Goal: Use online tool/utility: Utilize a website feature to perform a specific function

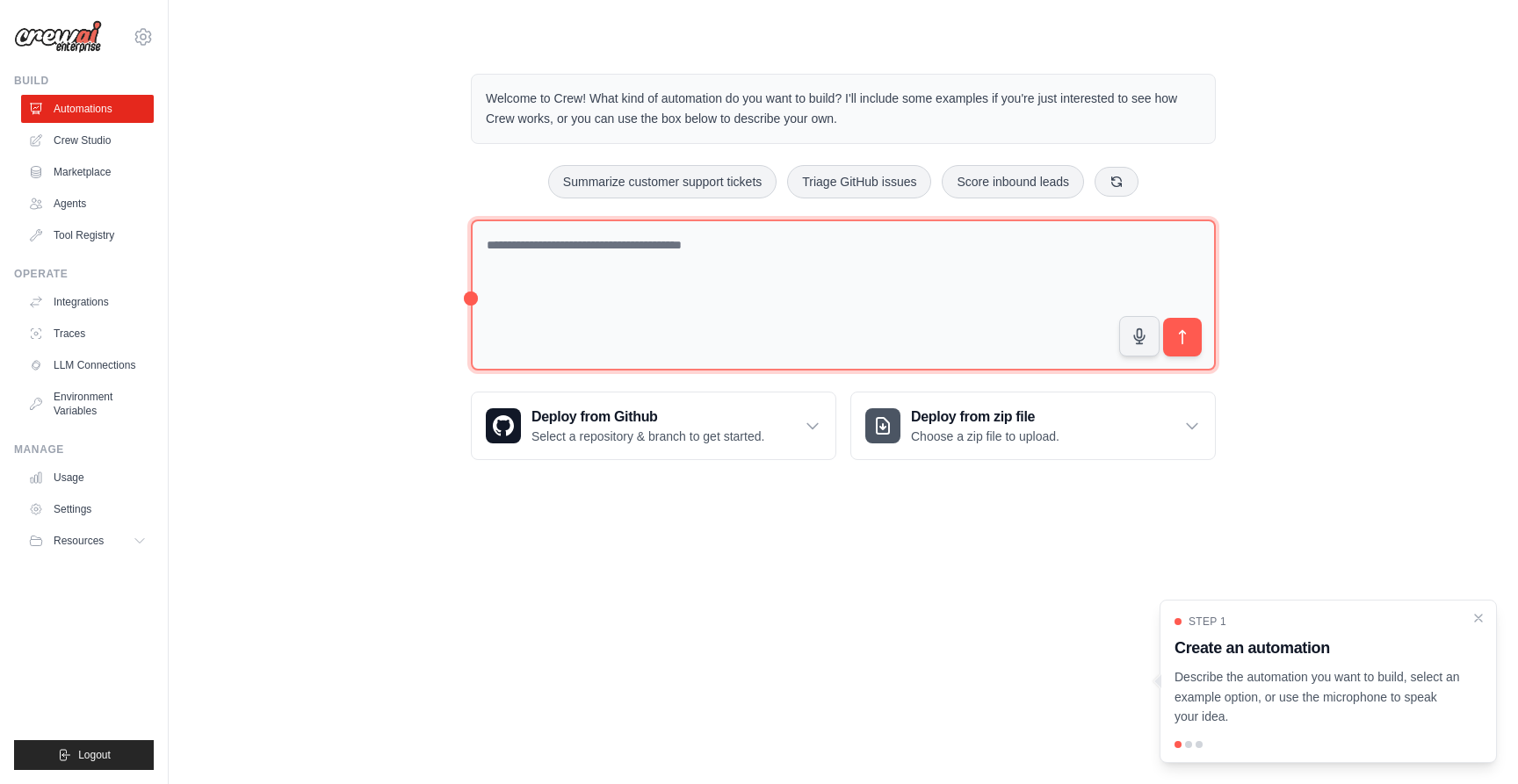
click at [927, 320] on textarea at bounding box center [844, 296] width 745 height 151
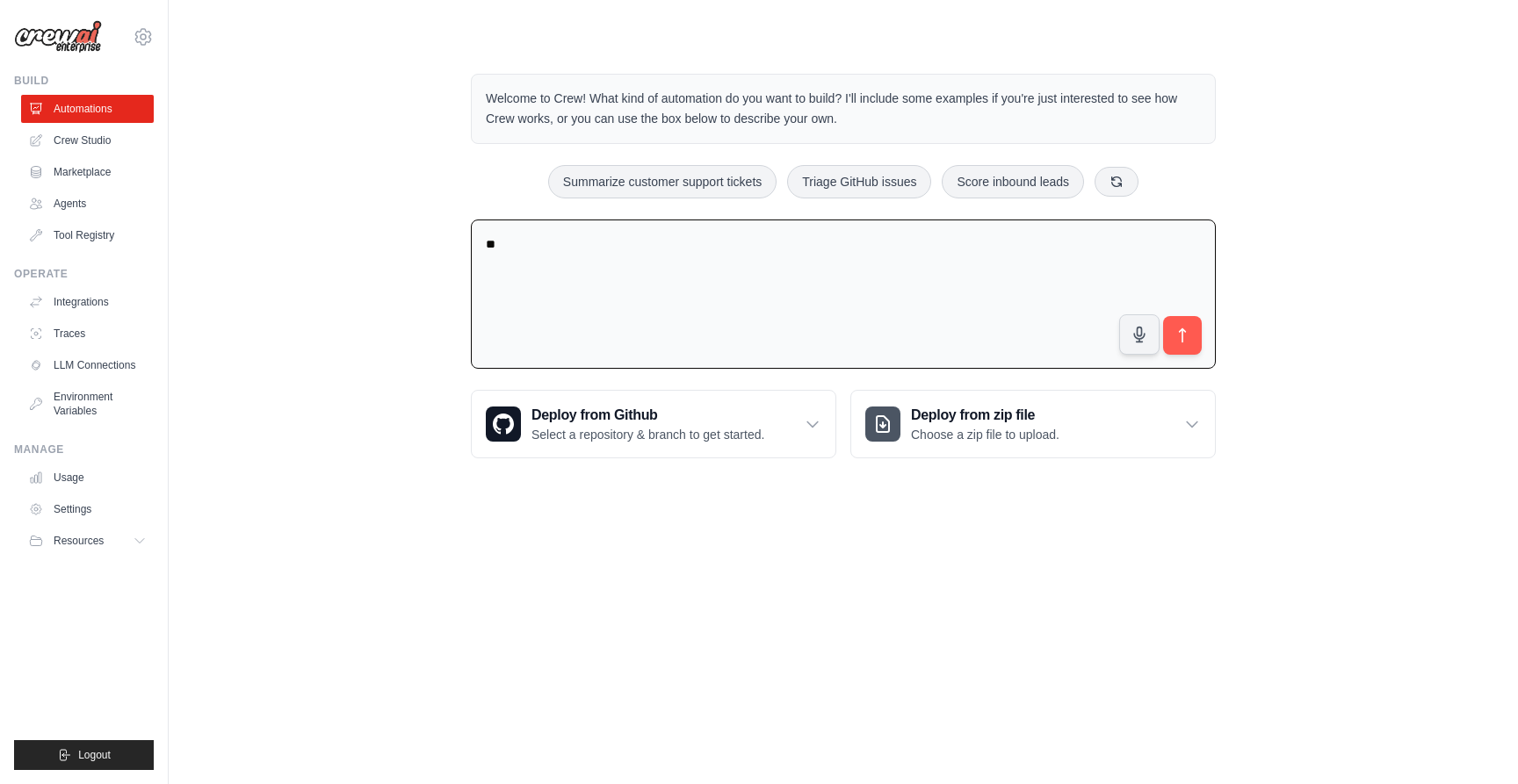
type textarea "*"
type textarea "**********"
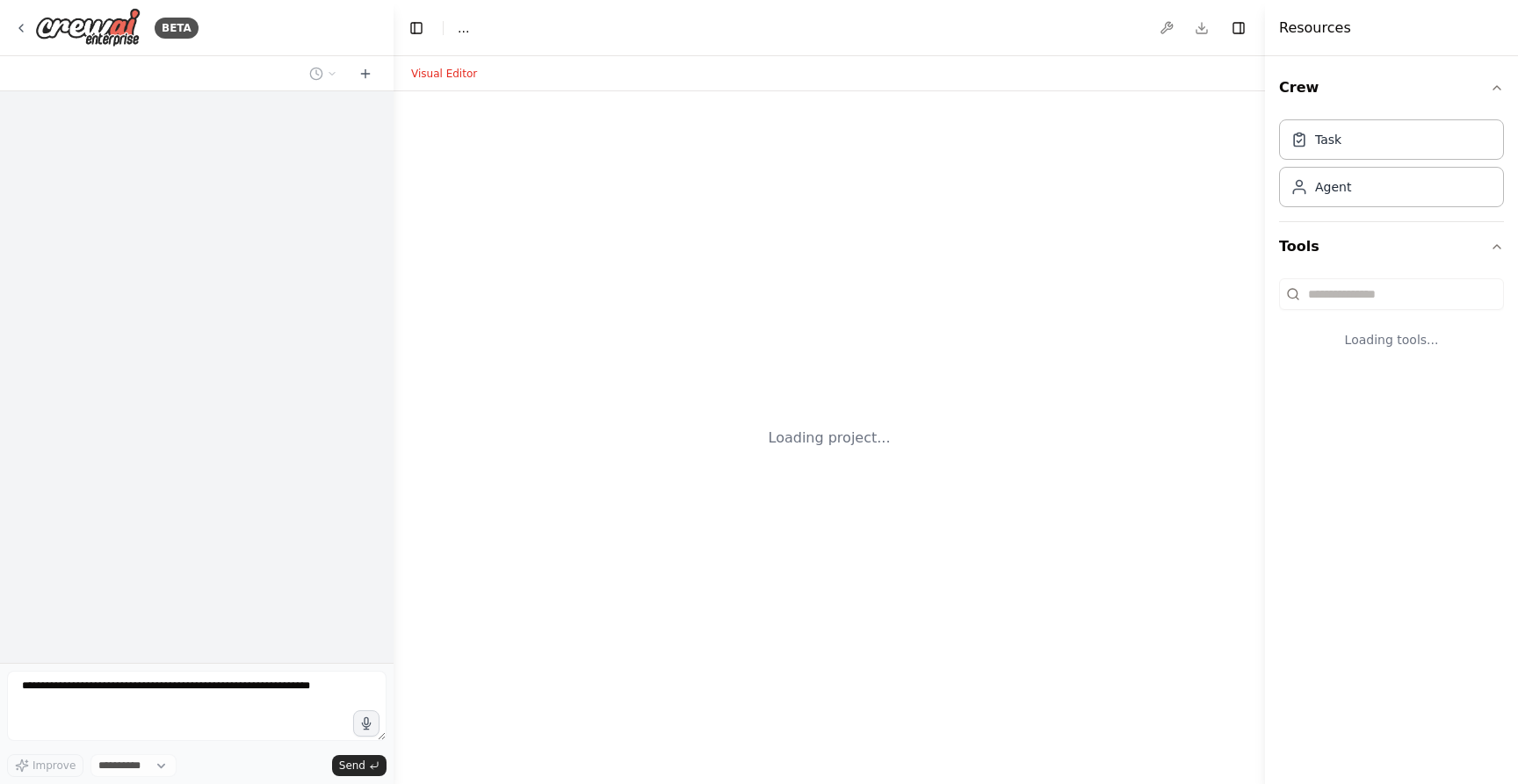
select select "****"
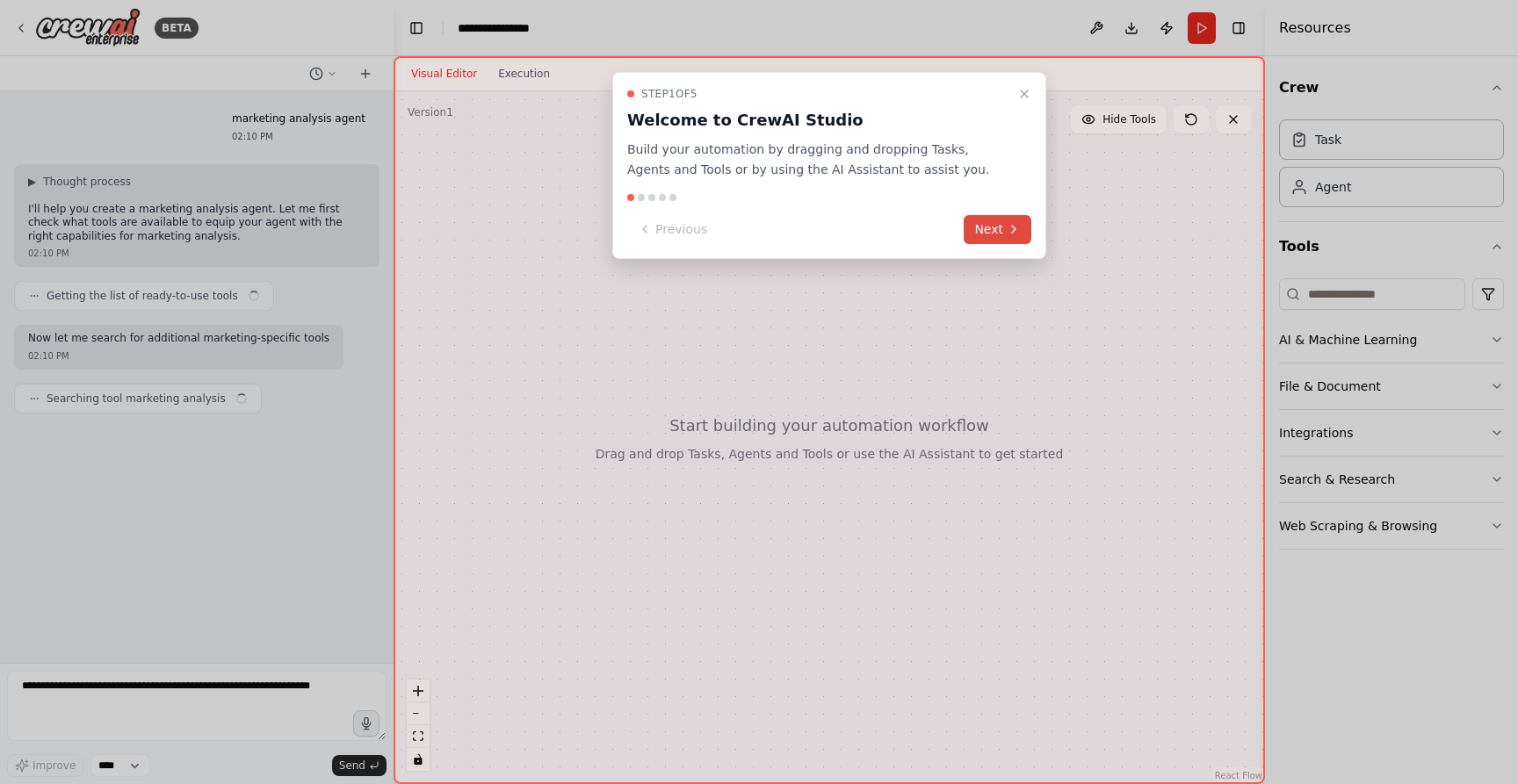
click at [1015, 241] on button "Next" at bounding box center [997, 229] width 67 height 29
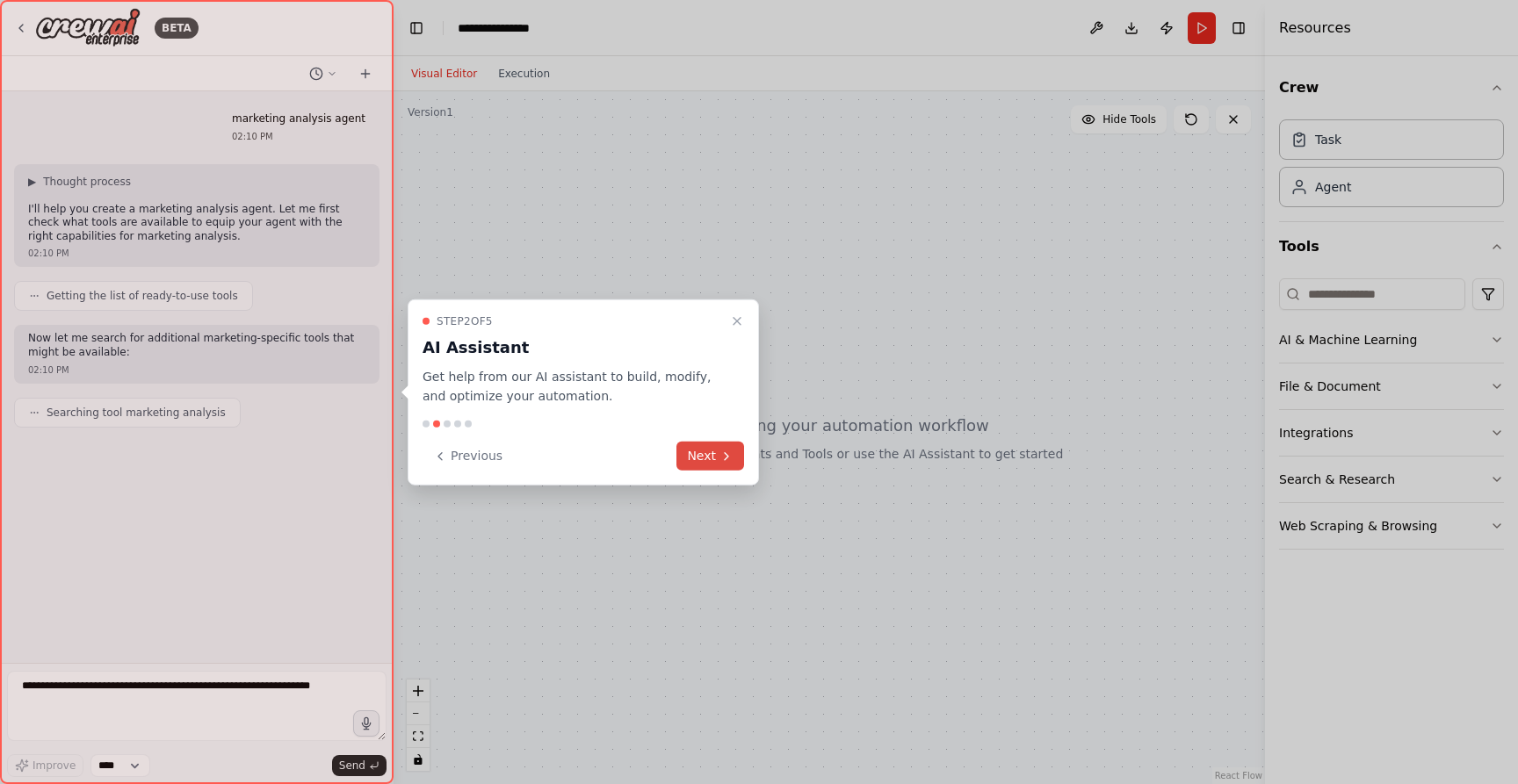
click at [712, 455] on button "Next" at bounding box center [710, 455] width 67 height 29
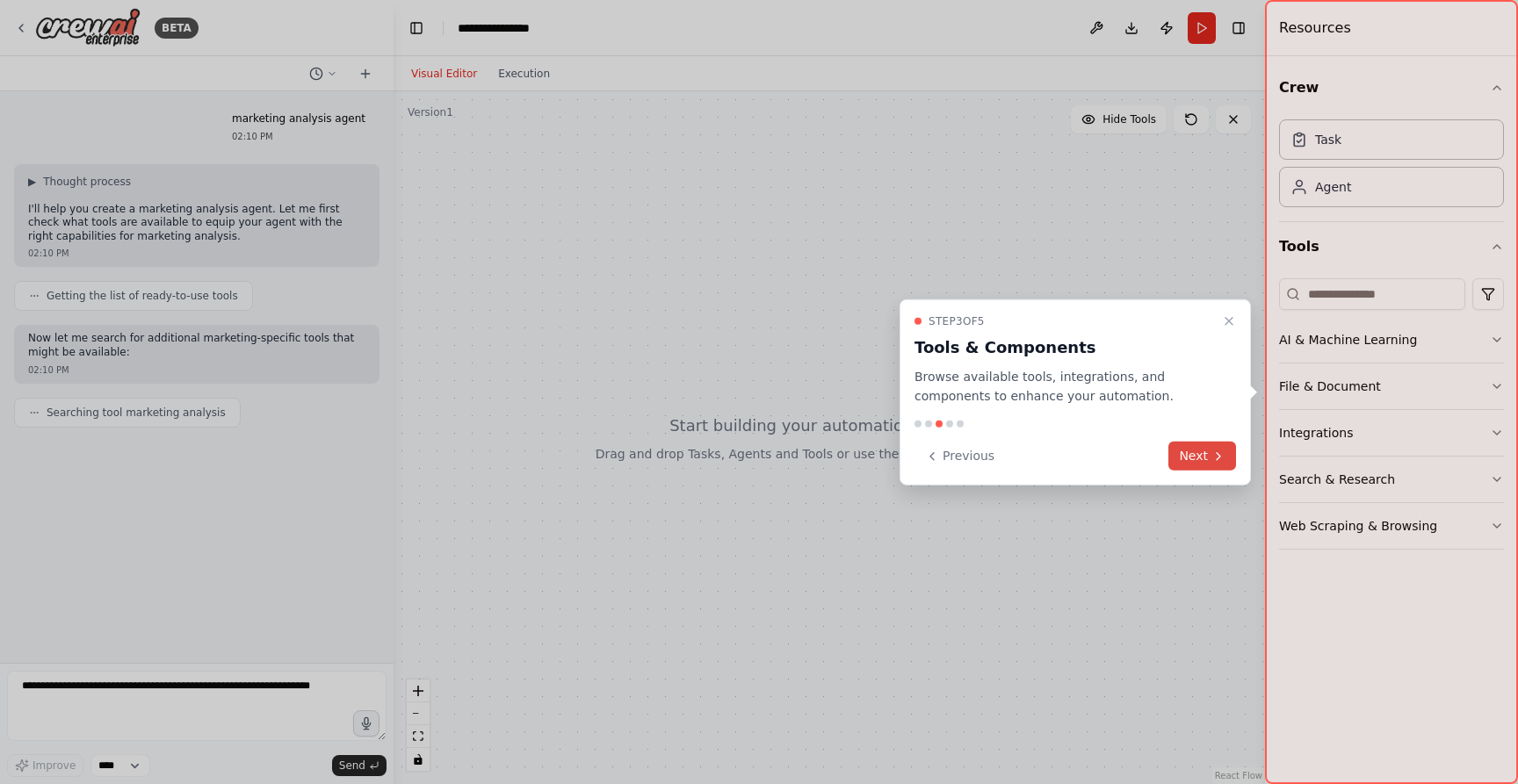
click at [1190, 452] on button "Next" at bounding box center [1202, 455] width 67 height 29
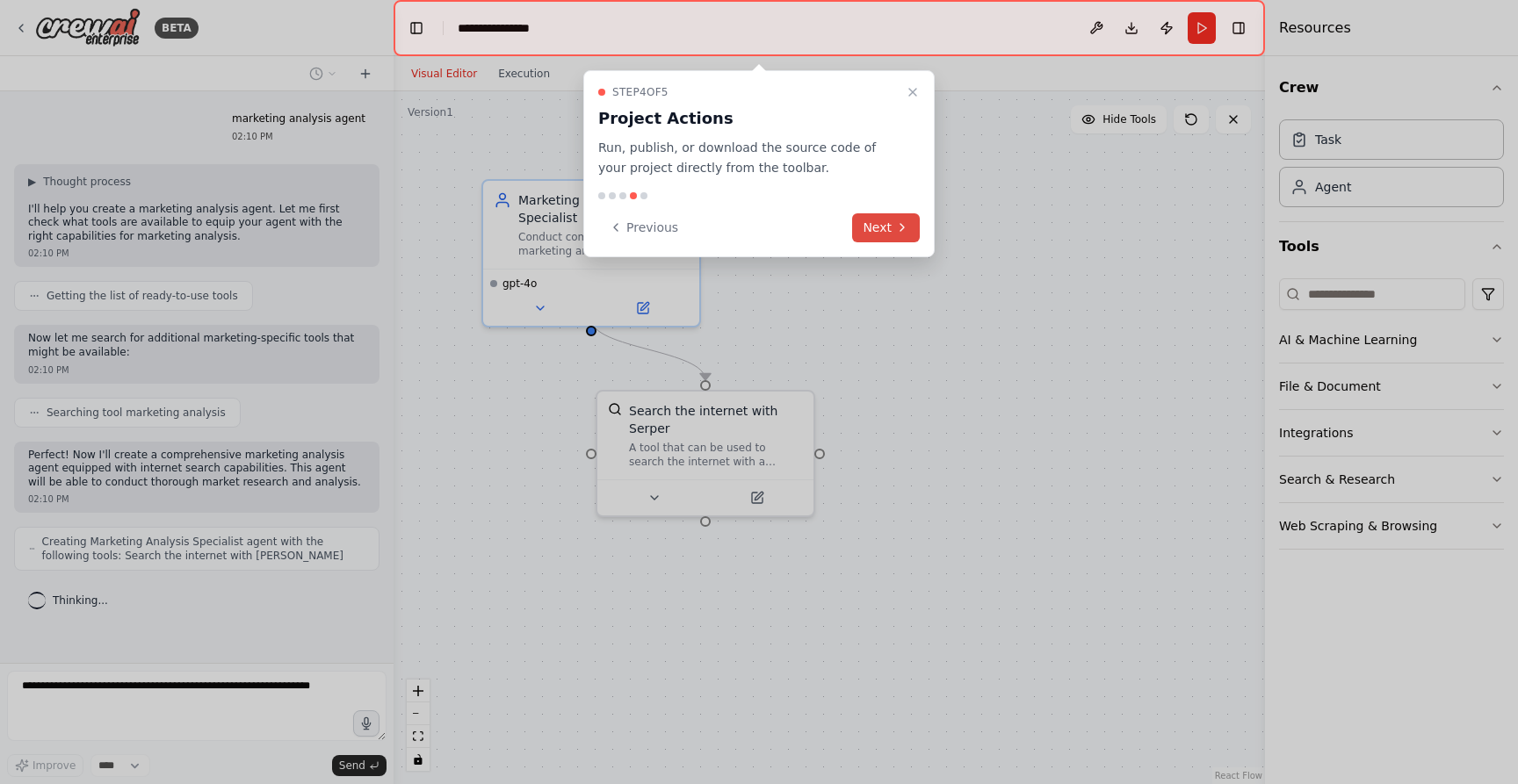
click at [903, 232] on icon at bounding box center [902, 227] width 14 height 14
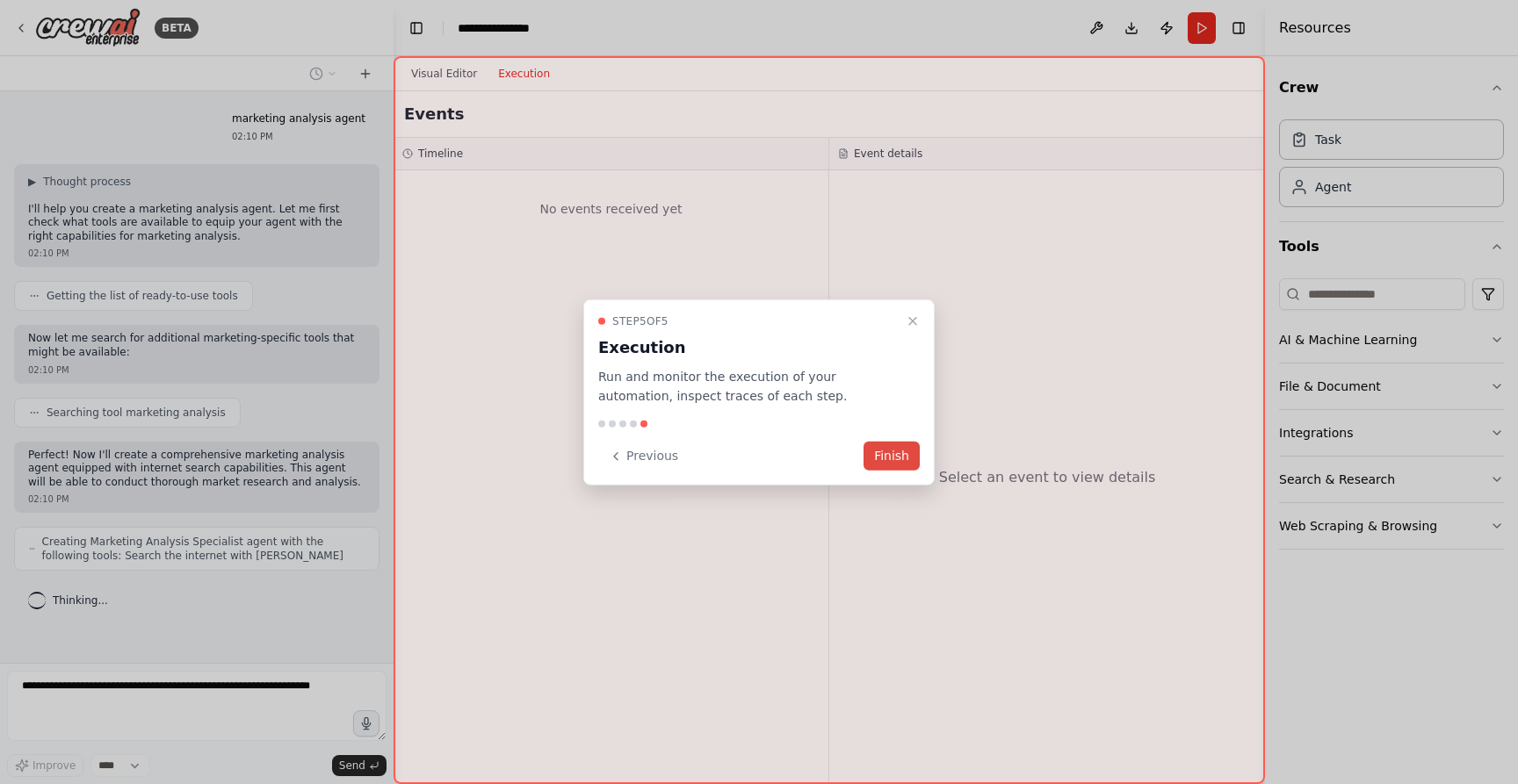
click at [899, 448] on button "Finish" at bounding box center [892, 455] width 56 height 29
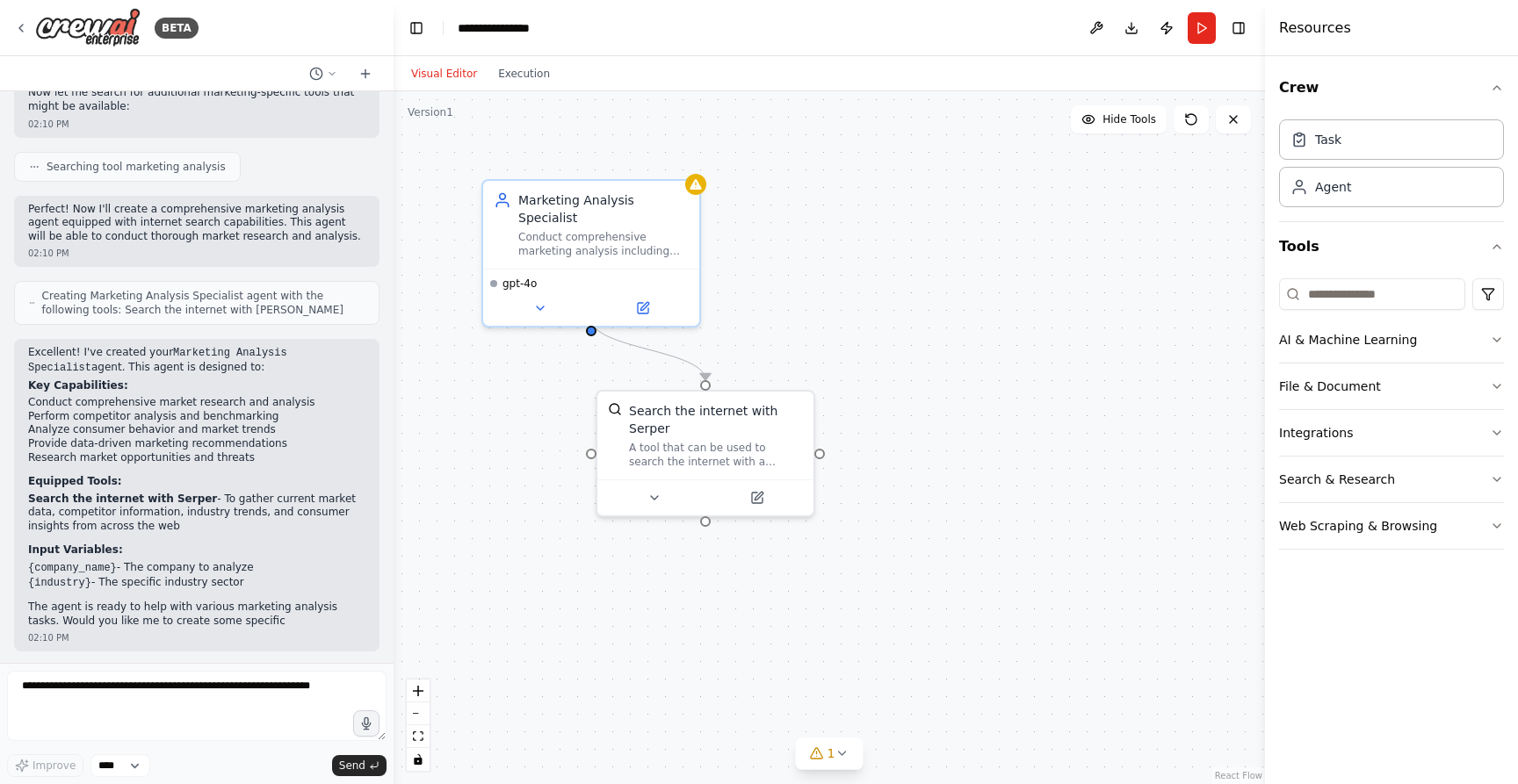
scroll to position [259, 0]
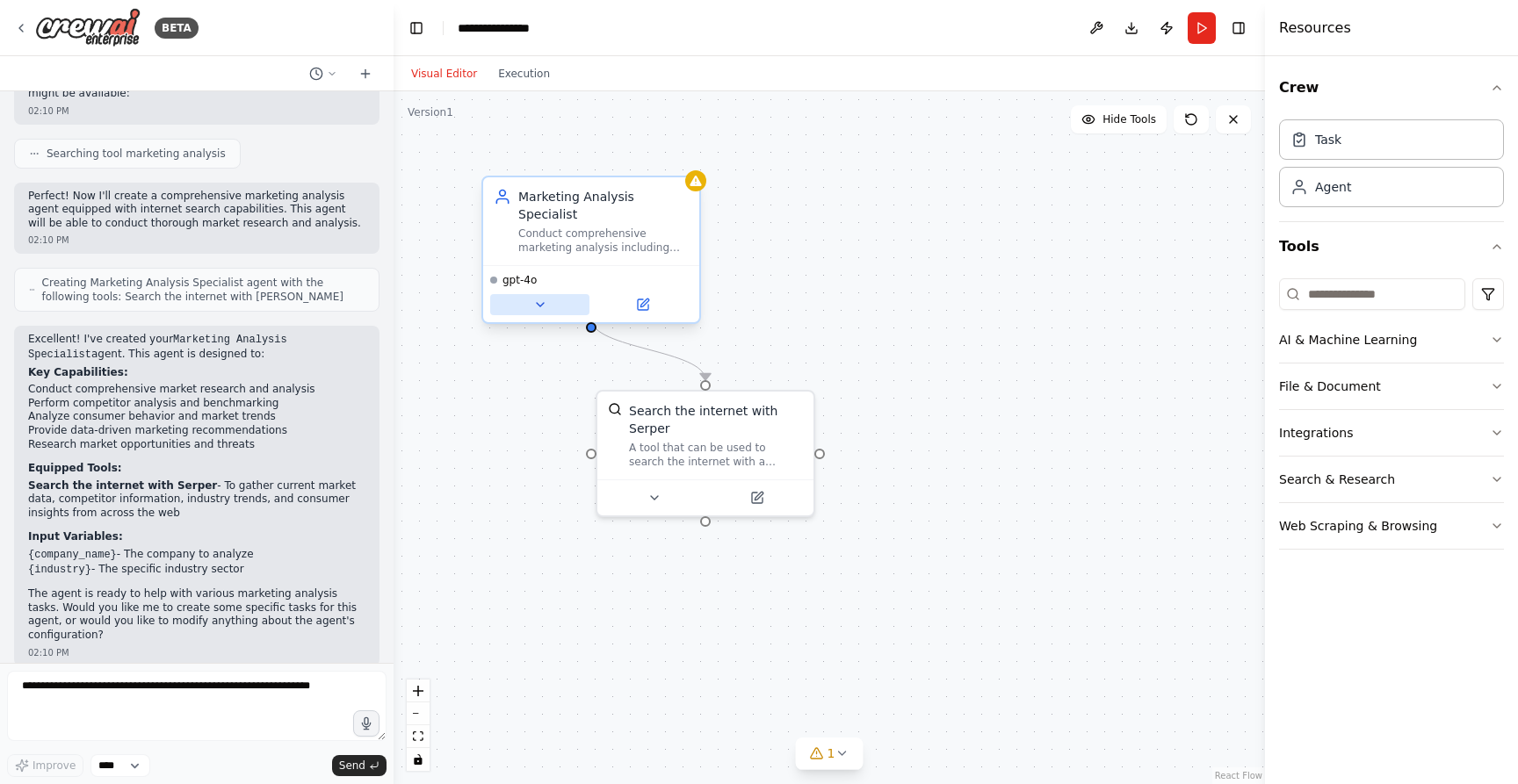
click at [546, 295] on button at bounding box center [540, 305] width 99 height 21
click at [538, 297] on icon at bounding box center [540, 304] width 14 height 14
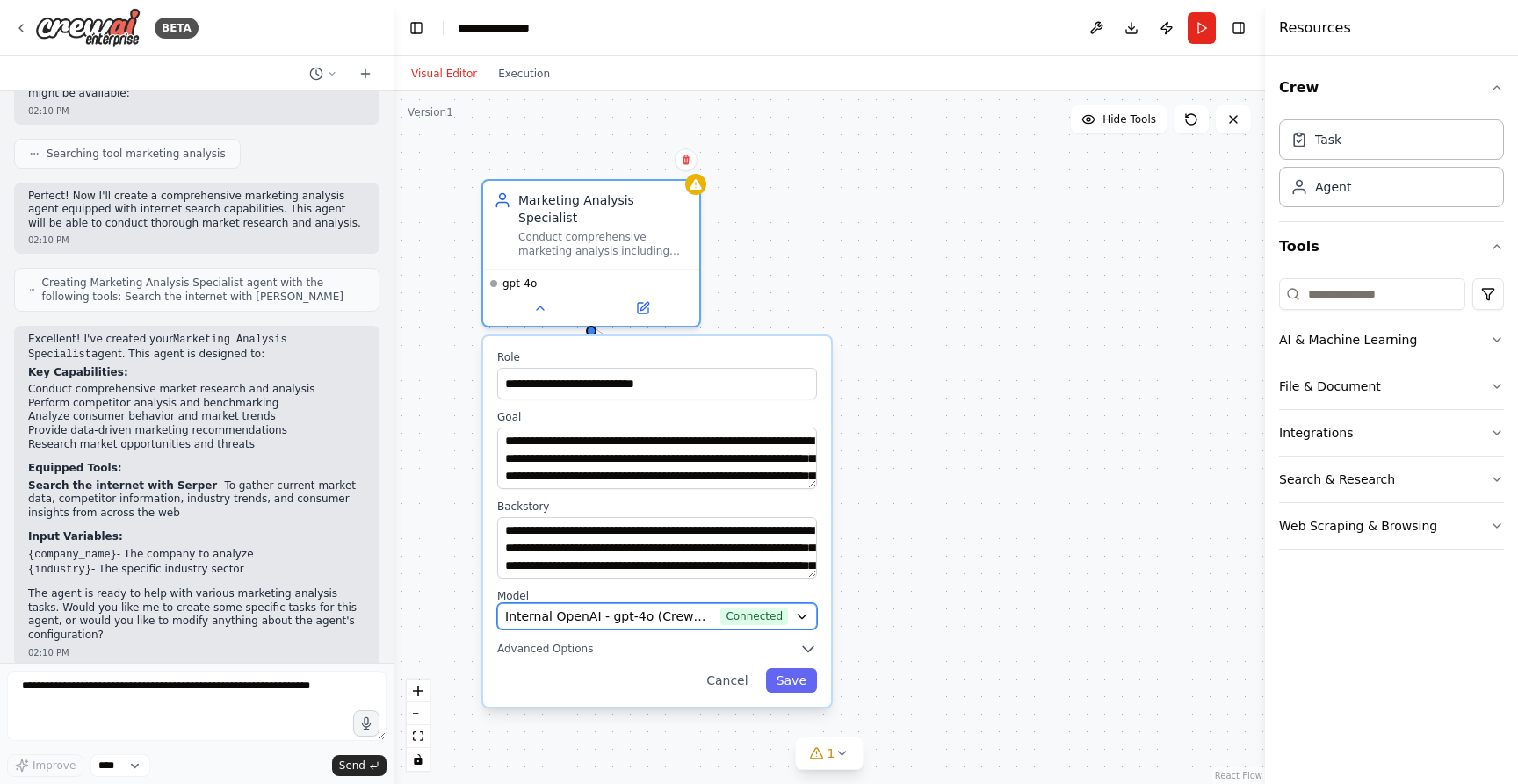
click at [657, 608] on span "Internal OpenAI - gpt-4o (CrewAI Sponsored OpenAI Connection)" at bounding box center [609, 616] width 208 height 18
